Goal: Task Accomplishment & Management: Use online tool/utility

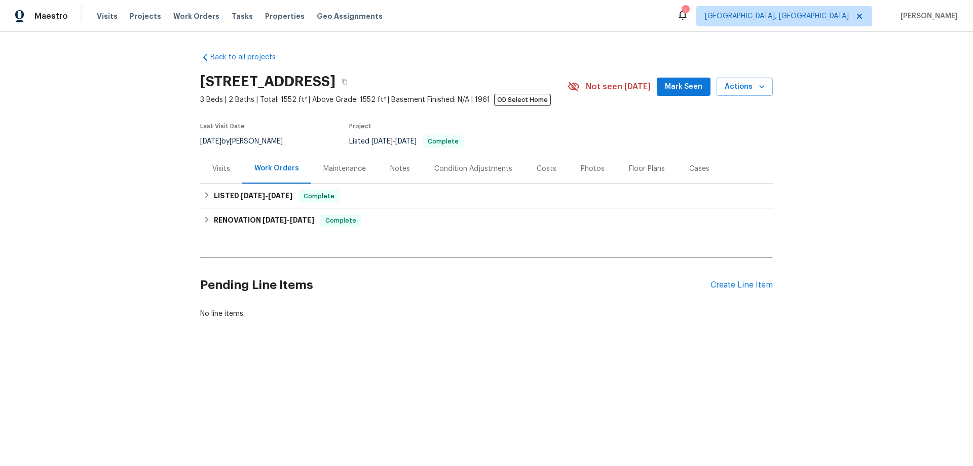
click at [221, 169] on div "Visits" at bounding box center [221, 169] width 18 height 10
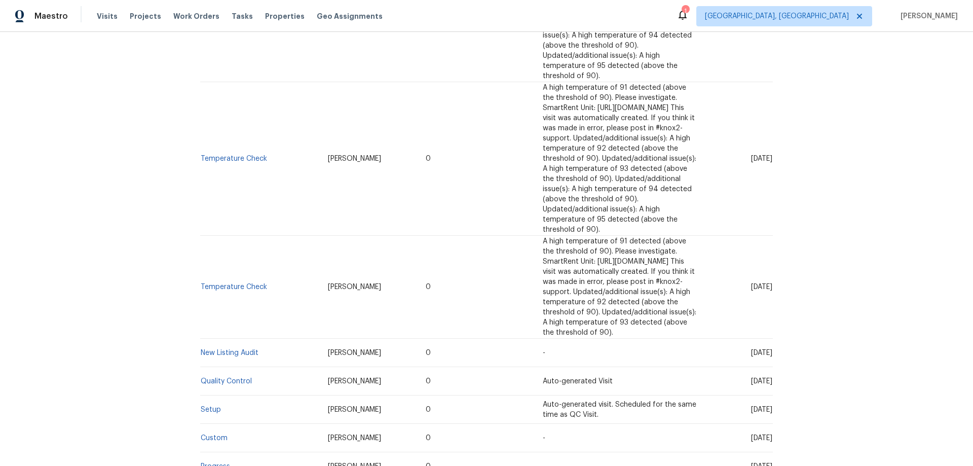
scroll to position [355, 0]
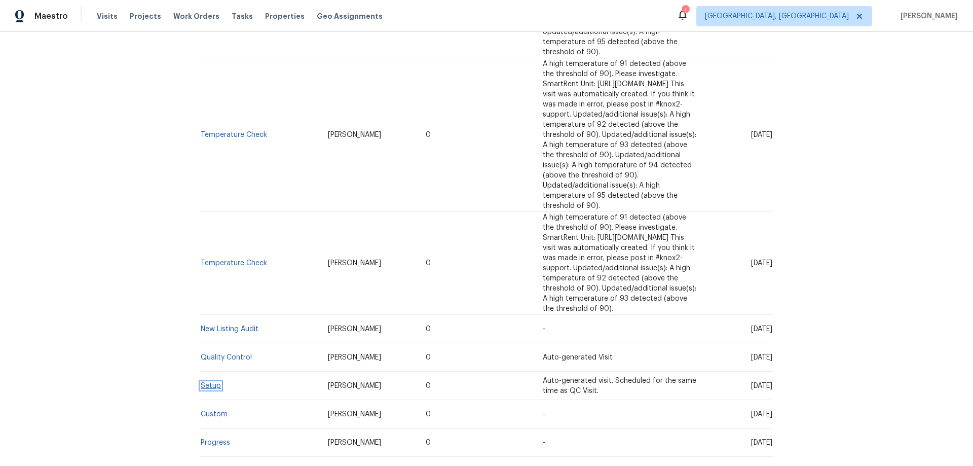
click at [204, 382] on link "Setup" at bounding box center [211, 385] width 20 height 7
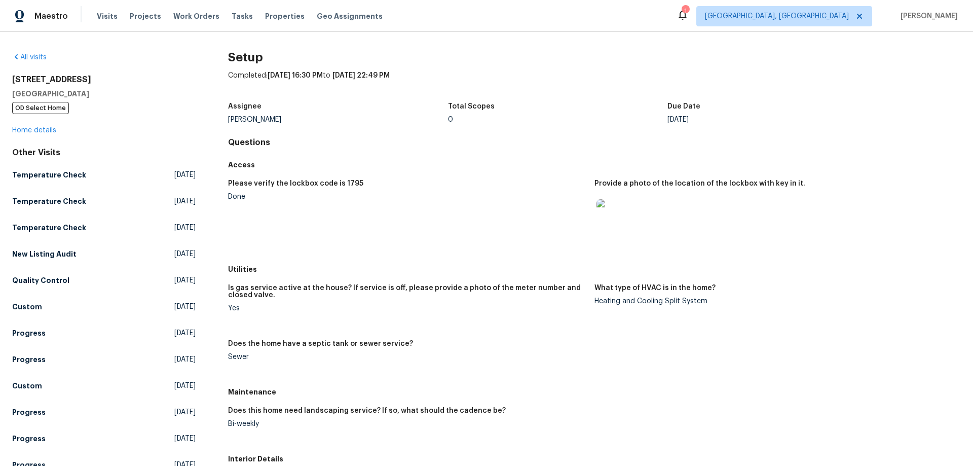
click at [623, 215] on img at bounding box center [613, 215] width 32 height 32
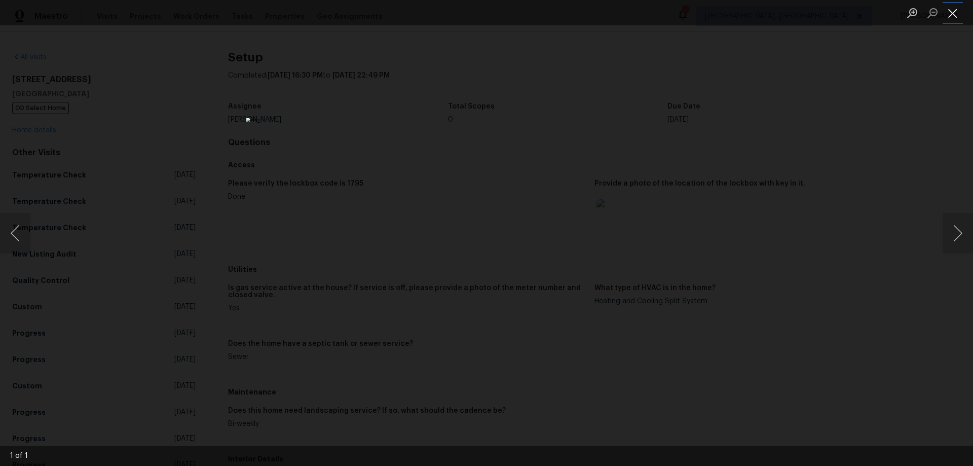
click at [957, 15] on button "Close lightbox" at bounding box center [953, 13] width 20 height 18
